Goal: Task Accomplishment & Management: Manage account settings

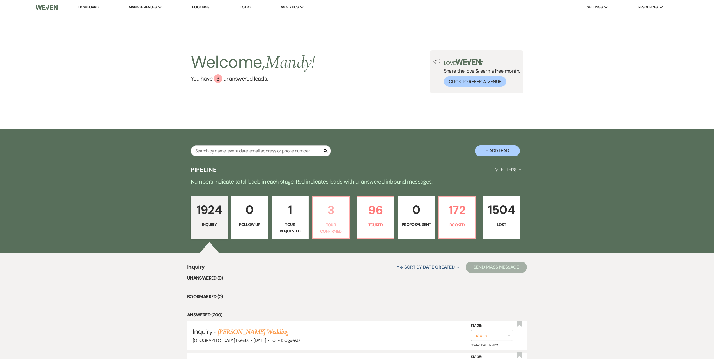
click at [317, 215] on p "3" at bounding box center [331, 210] width 30 height 19
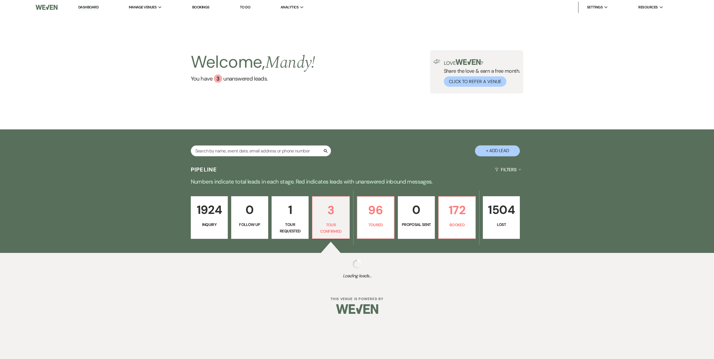
select select "4"
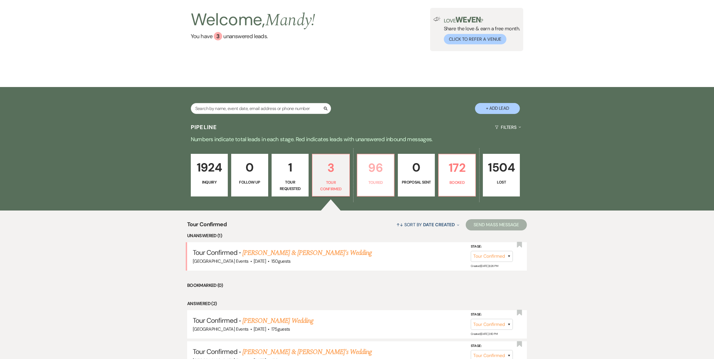
scroll to position [84, 0]
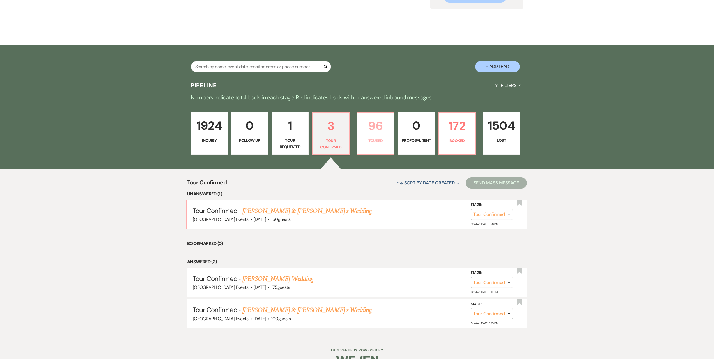
click at [381, 141] on p "Toured" at bounding box center [376, 140] width 30 height 6
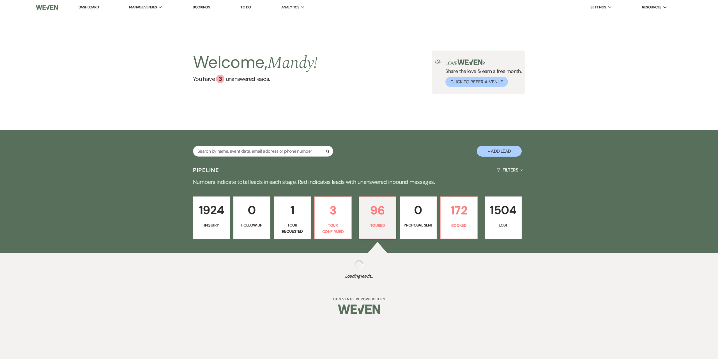
select select "5"
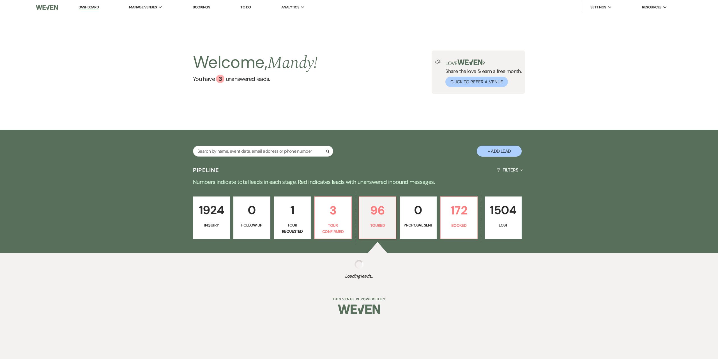
select select "5"
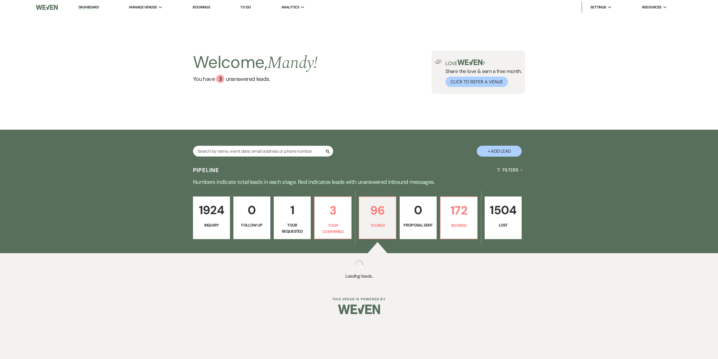
select select "5"
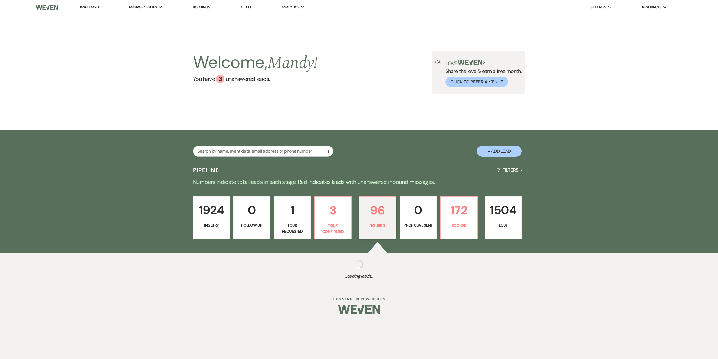
select select "5"
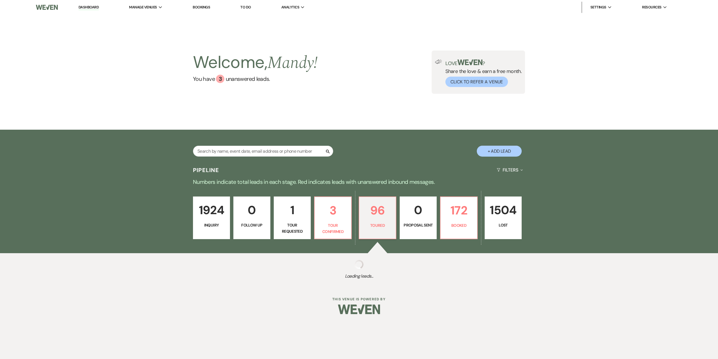
select select "5"
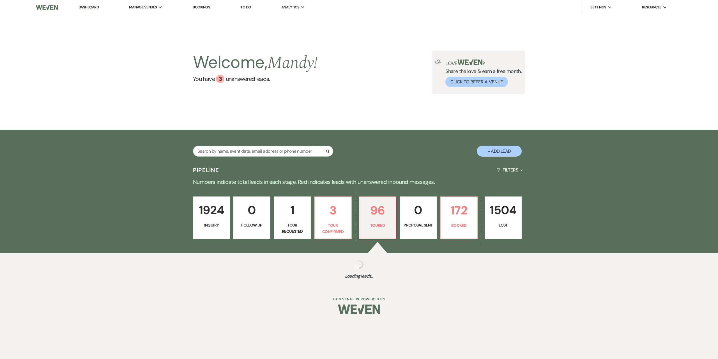
select select "5"
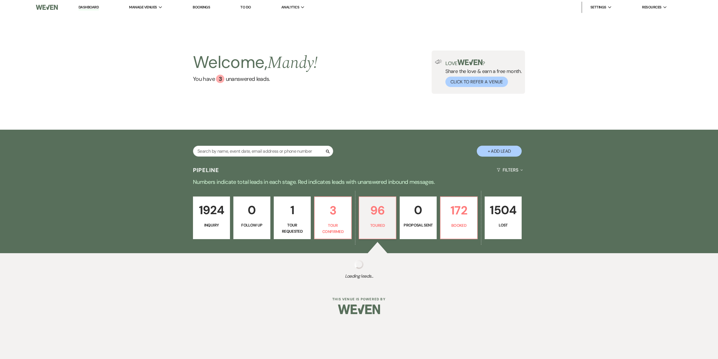
select select "5"
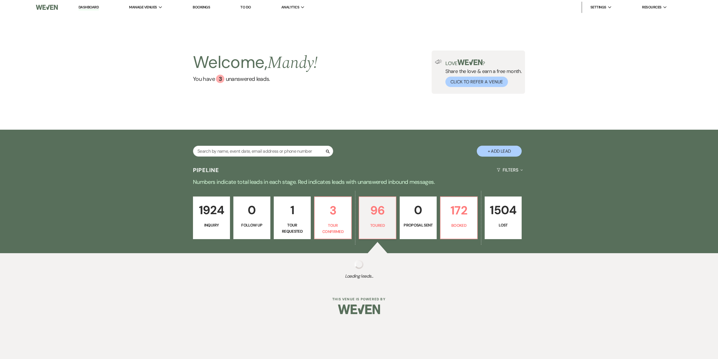
select select "5"
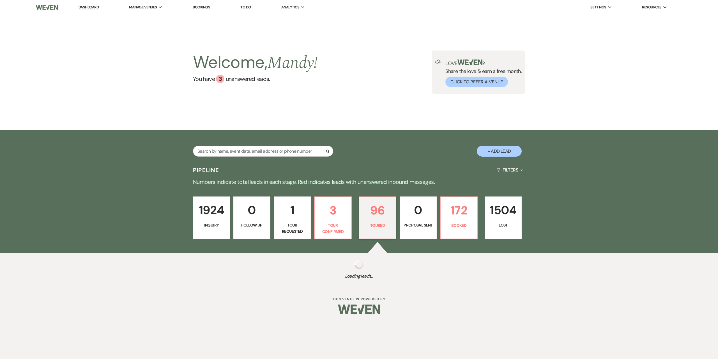
select select "5"
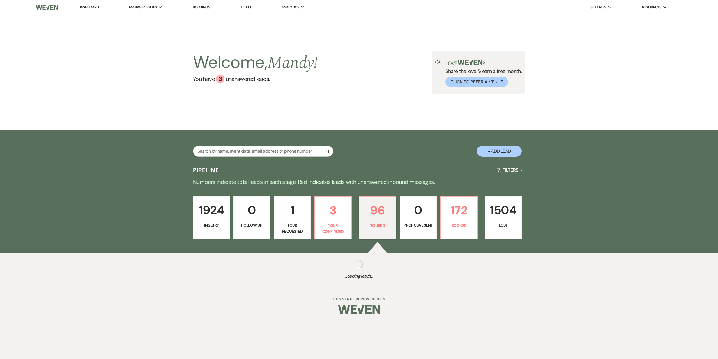
select select "5"
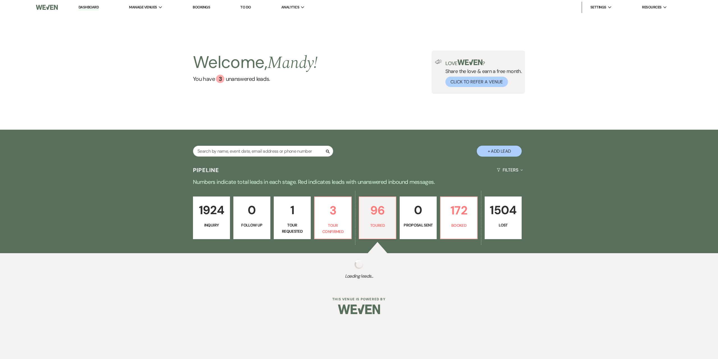
select select "5"
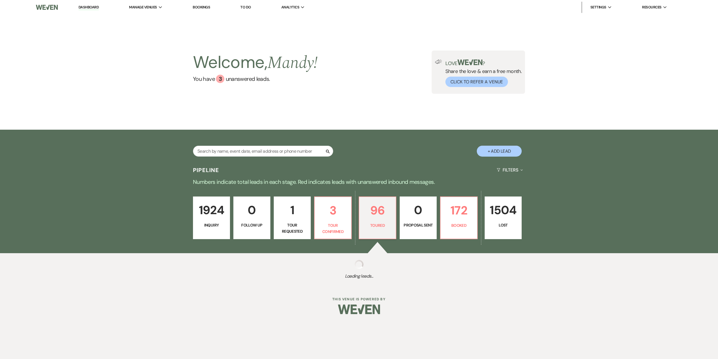
select select "5"
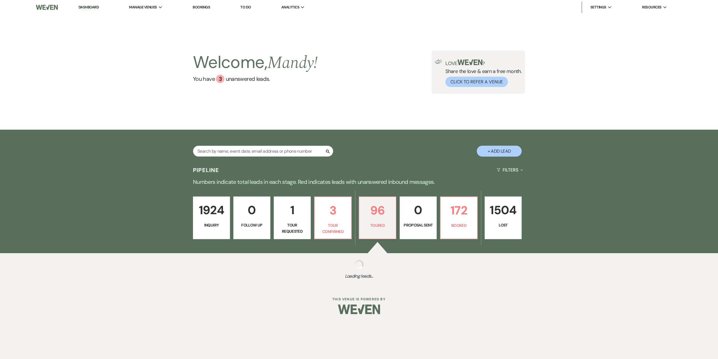
select select "5"
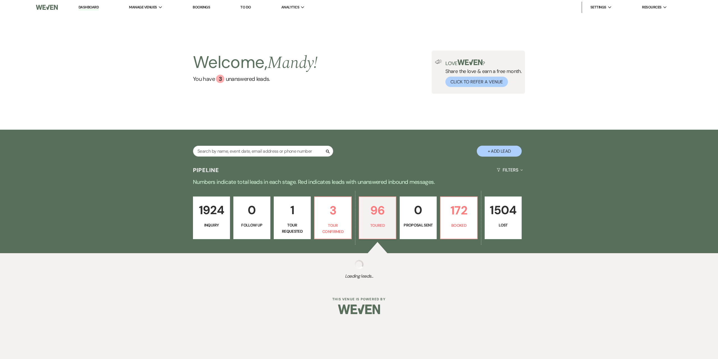
select select "5"
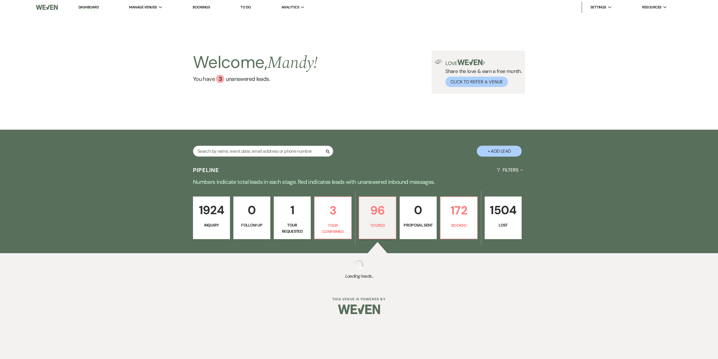
select select "5"
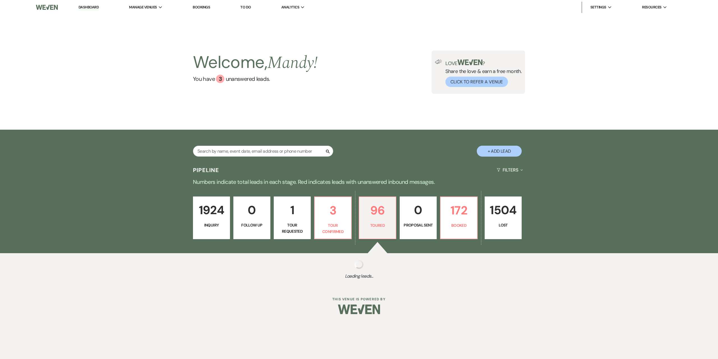
select select "5"
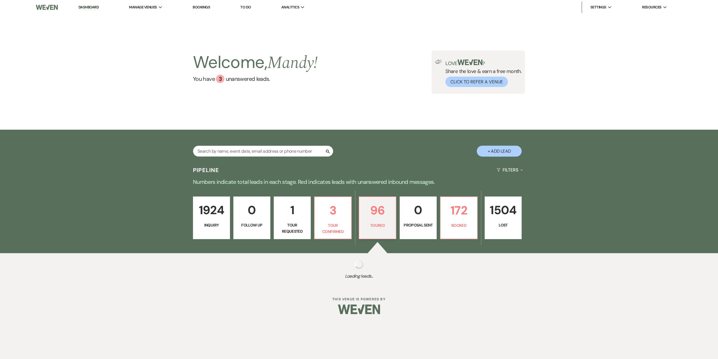
select select "5"
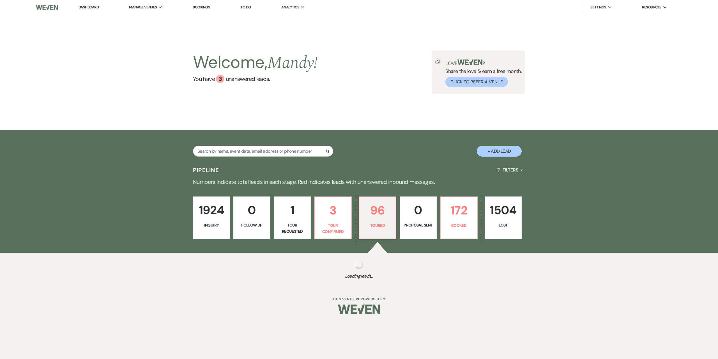
select select "5"
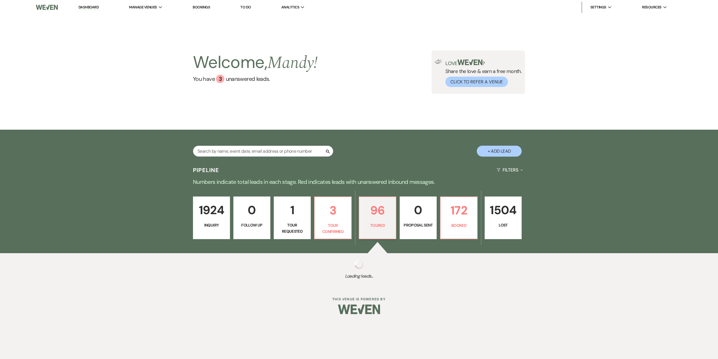
select select "5"
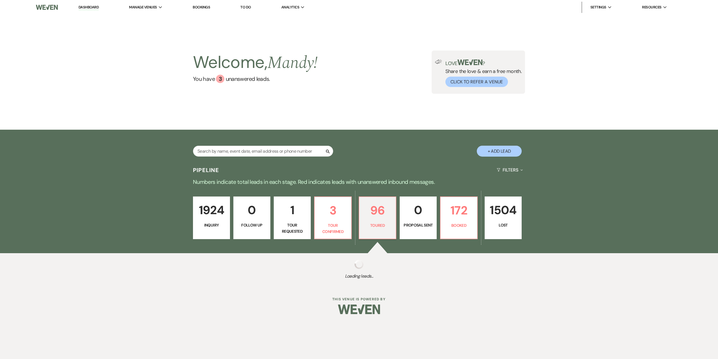
select select "5"
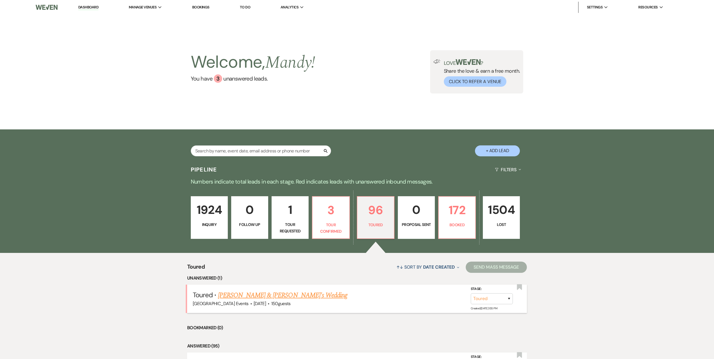
click at [284, 290] on link "[PERSON_NAME] & [PERSON_NAME]'s Wedding" at bounding box center [283, 295] width 130 height 10
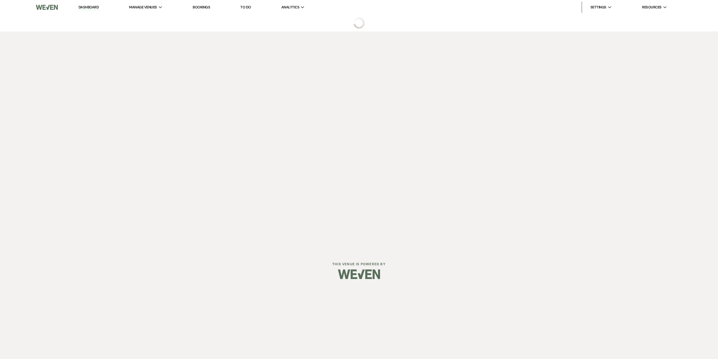
select select "5"
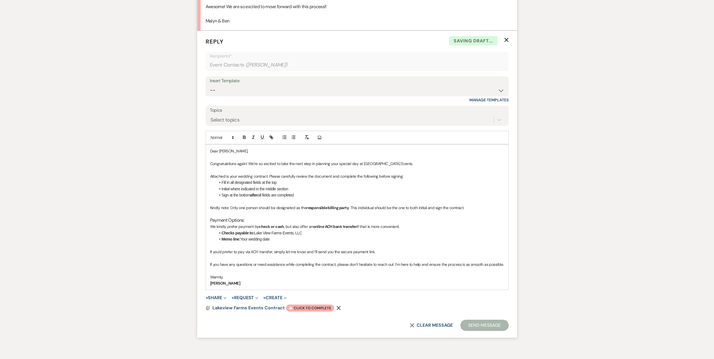
scroll to position [1657, 0]
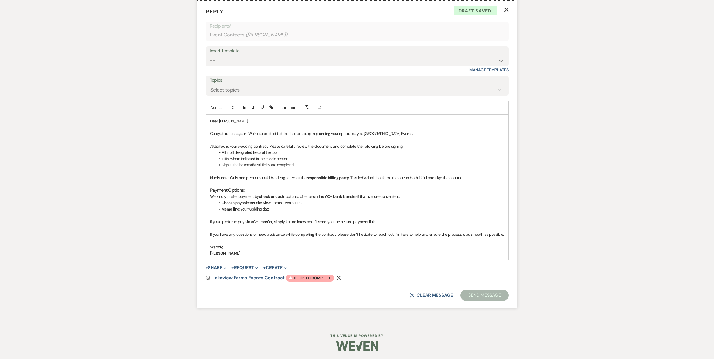
click at [424, 293] on button "X Clear message" at bounding box center [431, 295] width 43 height 4
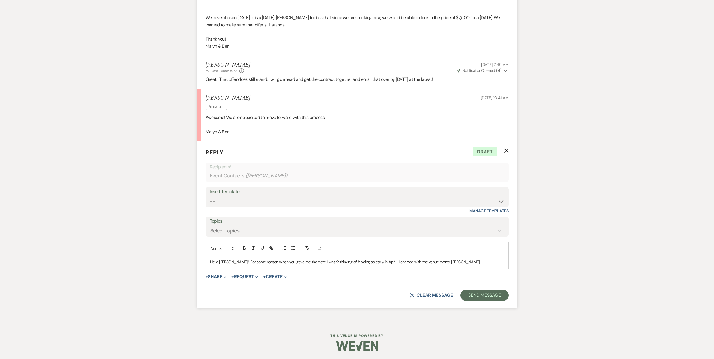
click at [234, 260] on p "Hello [PERSON_NAME]! For some reason when you gave me the date I wasn't thinkin…" at bounding box center [357, 262] width 294 height 6
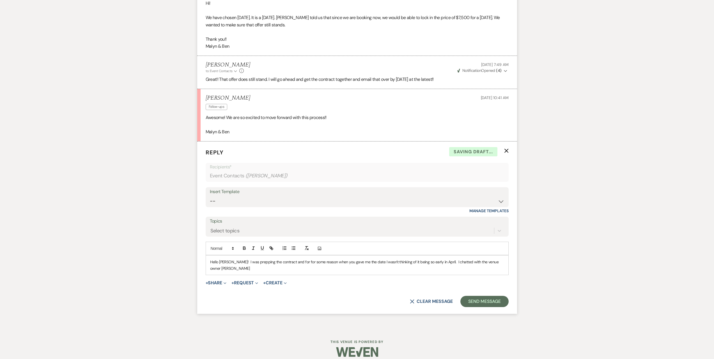
click at [496, 260] on p "Hello [PERSON_NAME]! I was prepping the contract and for for some reason when y…" at bounding box center [357, 265] width 294 height 13
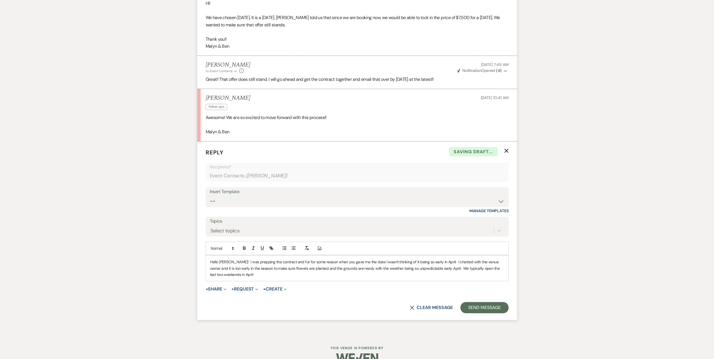
click at [285, 276] on p "Hello [PERSON_NAME]! I was prepping the contract and for for some reason when y…" at bounding box center [357, 268] width 294 height 19
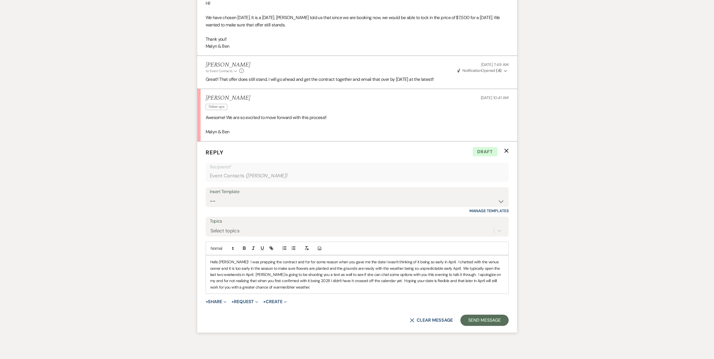
click at [229, 262] on p "Hello [PERSON_NAME]! I was prepping the contract and for for some reason when y…" at bounding box center [357, 274] width 294 height 31
click at [234, 260] on p "Hello [PERSON_NAME]! I was prepping the contract and for for some reason when y…" at bounding box center [357, 274] width 294 height 31
click at [486, 274] on p "Hello [PERSON_NAME]! I was prepping the contract and for for some reason when y…" at bounding box center [357, 274] width 294 height 31
click at [495, 274] on p "Hello [PERSON_NAME]! I was prepping the contract and for for some reason when y…" at bounding box center [357, 274] width 294 height 31
click at [283, 285] on p "Hello [PERSON_NAME]! I was prepping the contract and for for some reason when y…" at bounding box center [357, 274] width 294 height 31
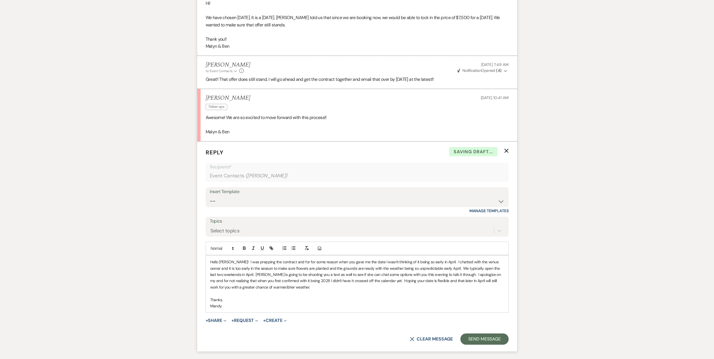
click at [231, 264] on p "Hello [PERSON_NAME]! I was prepping the contract and for for some reason when y…" at bounding box center [357, 274] width 294 height 31
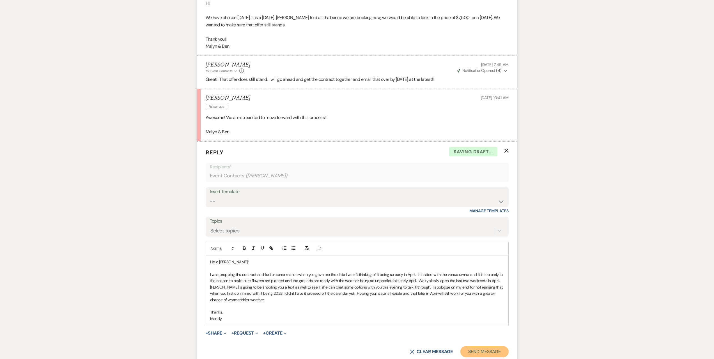
click at [475, 338] on button "Send Message" at bounding box center [484, 351] width 48 height 11
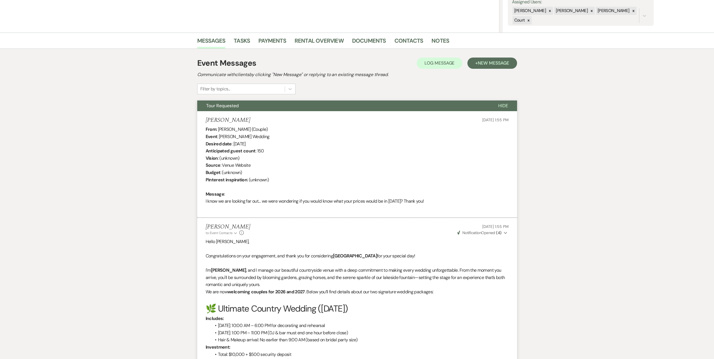
scroll to position [0, 0]
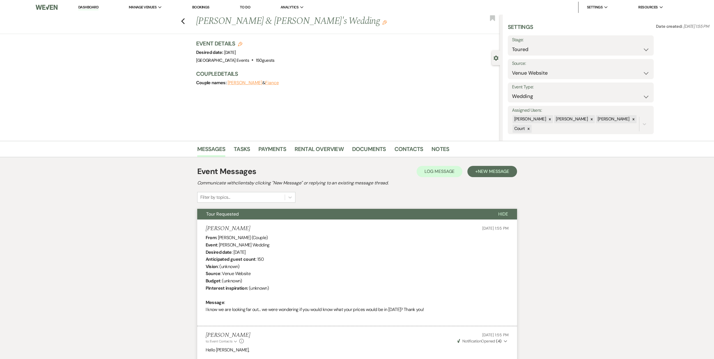
click at [92, 9] on link "Dashboard" at bounding box center [88, 7] width 20 height 5
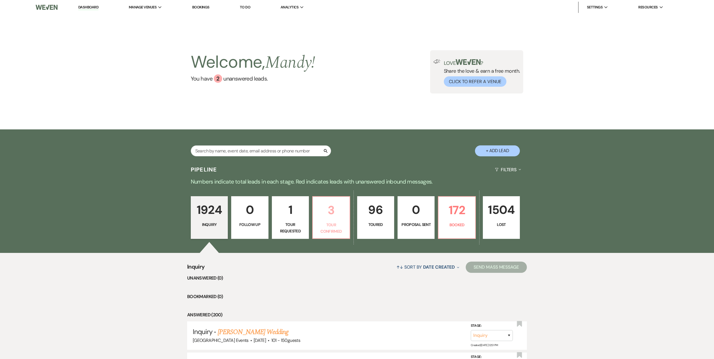
click at [339, 221] on link "3 Tour Confirmed" at bounding box center [331, 217] width 38 height 43
select select "4"
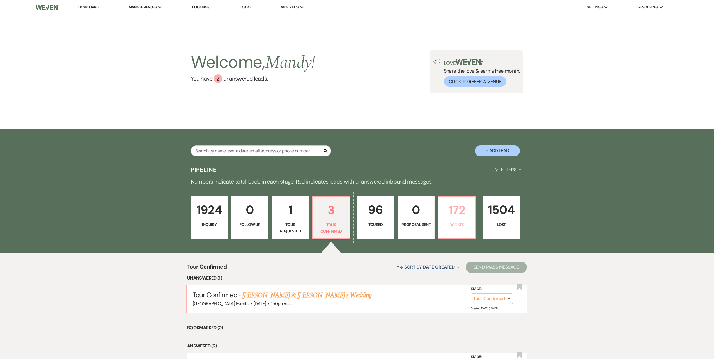
click at [472, 220] on link "172 Booked" at bounding box center [457, 217] width 38 height 43
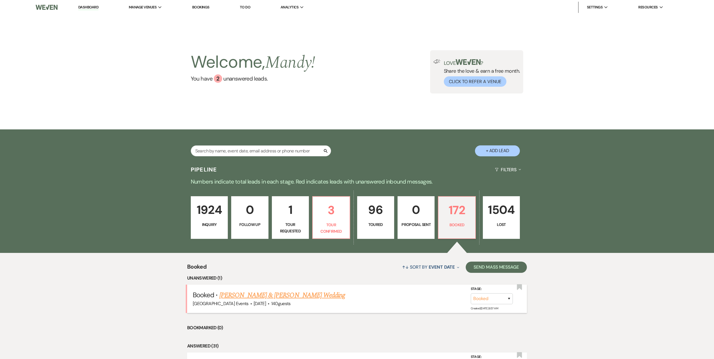
click at [284, 292] on link "[PERSON_NAME] & [PERSON_NAME] Wedding" at bounding box center [282, 295] width 126 height 10
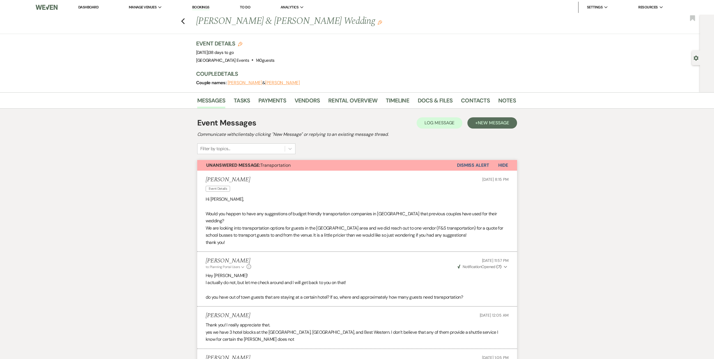
click at [87, 8] on link "Dashboard" at bounding box center [88, 7] width 20 height 5
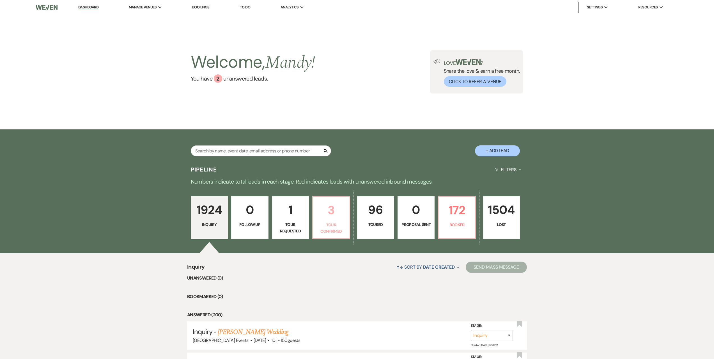
click at [332, 222] on p "Tour Confirmed" at bounding box center [331, 228] width 30 height 13
select select "4"
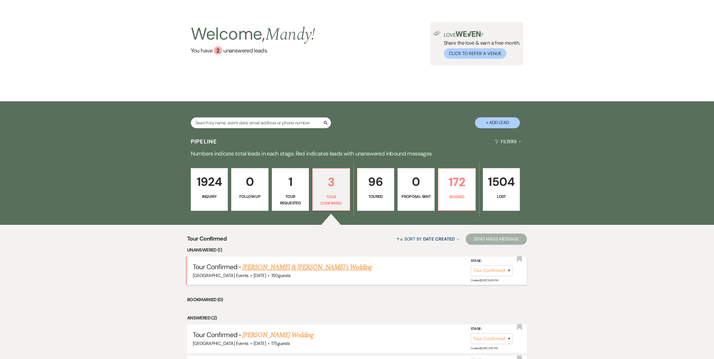
scroll to position [99, 0]
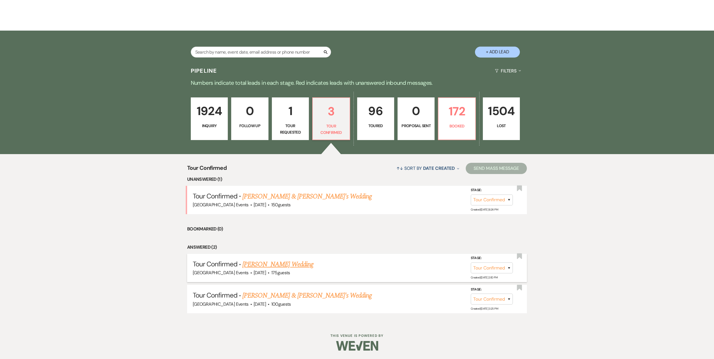
click at [282, 259] on link "[PERSON_NAME] Wedding" at bounding box center [277, 264] width 71 height 10
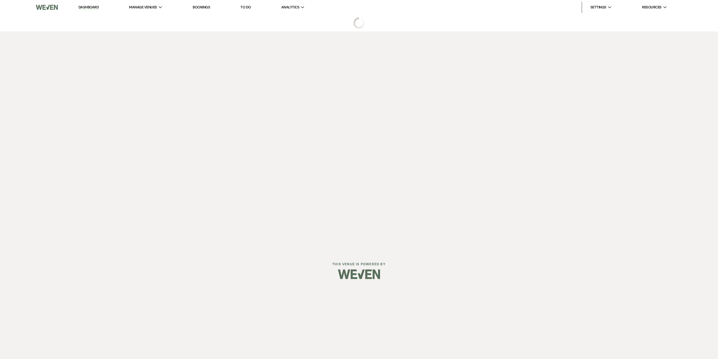
select select "4"
select select "5"
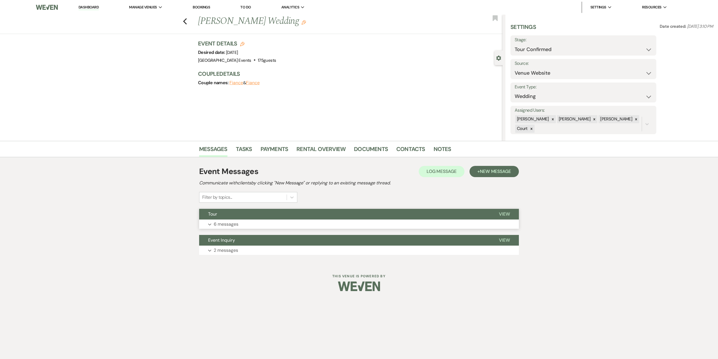
click at [267, 222] on button "Expand 6 messages" at bounding box center [359, 224] width 320 height 10
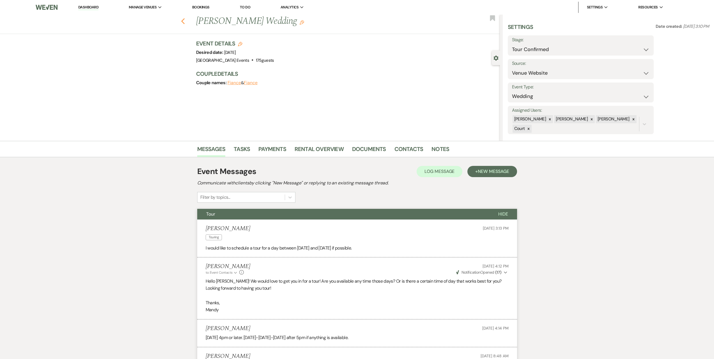
click at [185, 23] on use "button" at bounding box center [183, 21] width 4 height 6
select select "4"
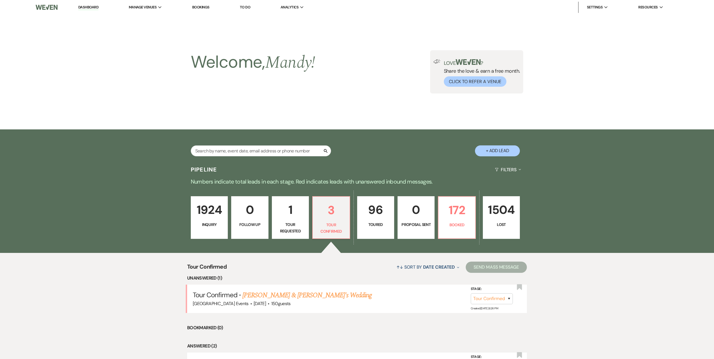
scroll to position [99, 0]
